Goal: Task Accomplishment & Management: Manage account settings

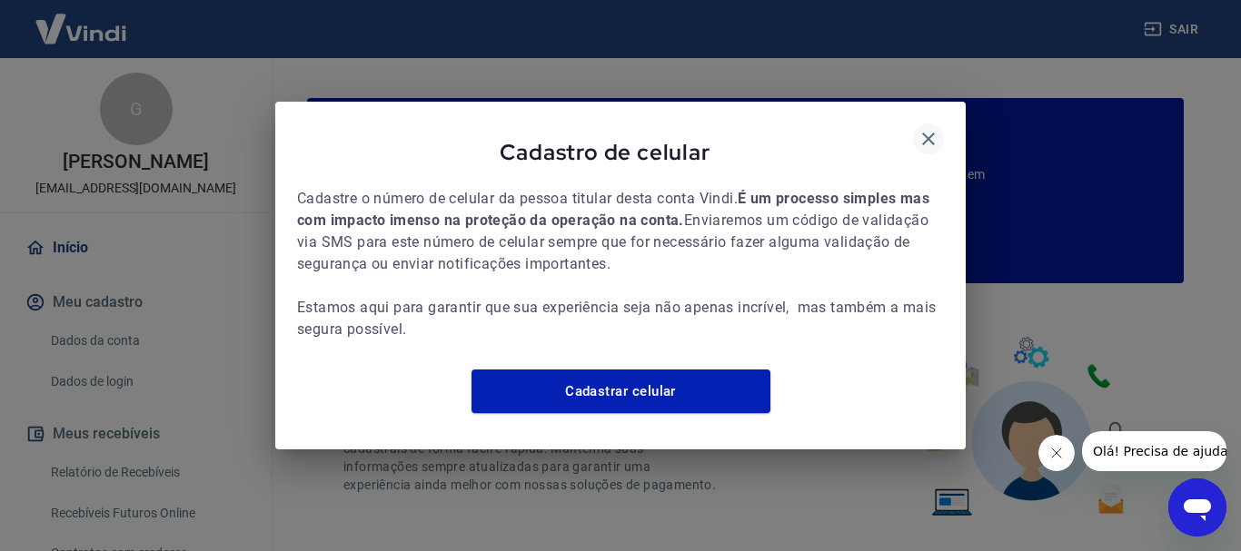
click at [928, 128] on icon "button" at bounding box center [929, 139] width 22 height 22
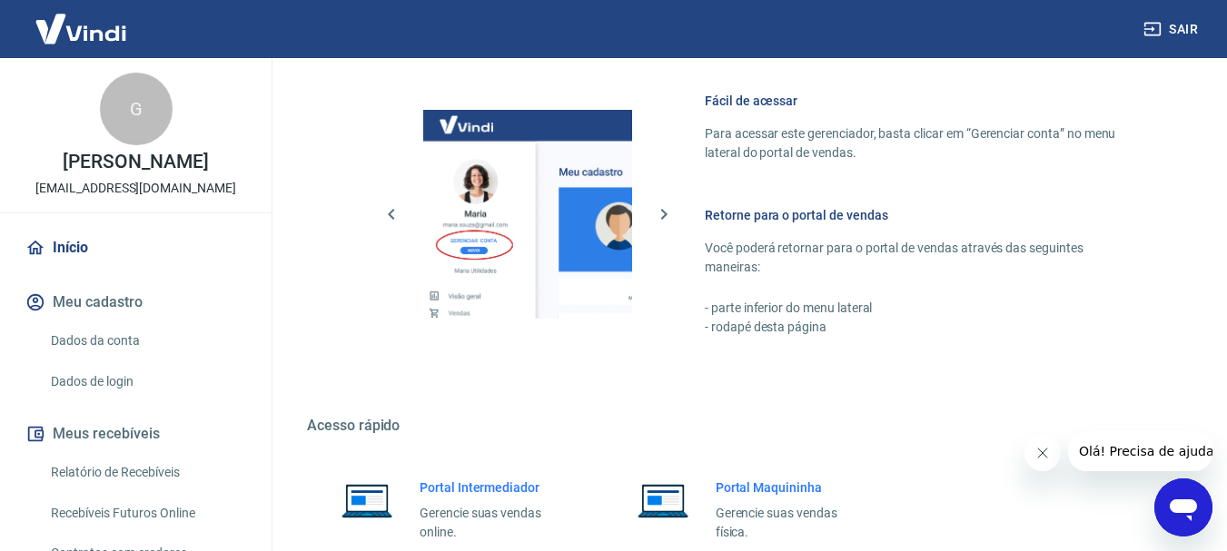
scroll to position [1090, 0]
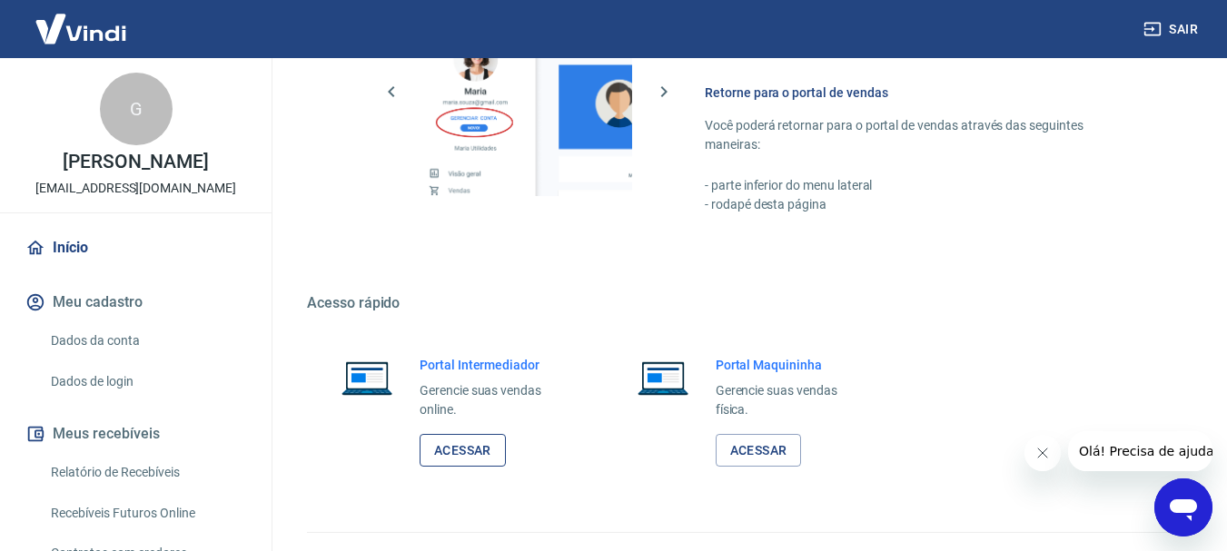
click at [449, 446] on link "Acessar" at bounding box center [463, 451] width 86 height 34
